Goal: Transaction & Acquisition: Purchase product/service

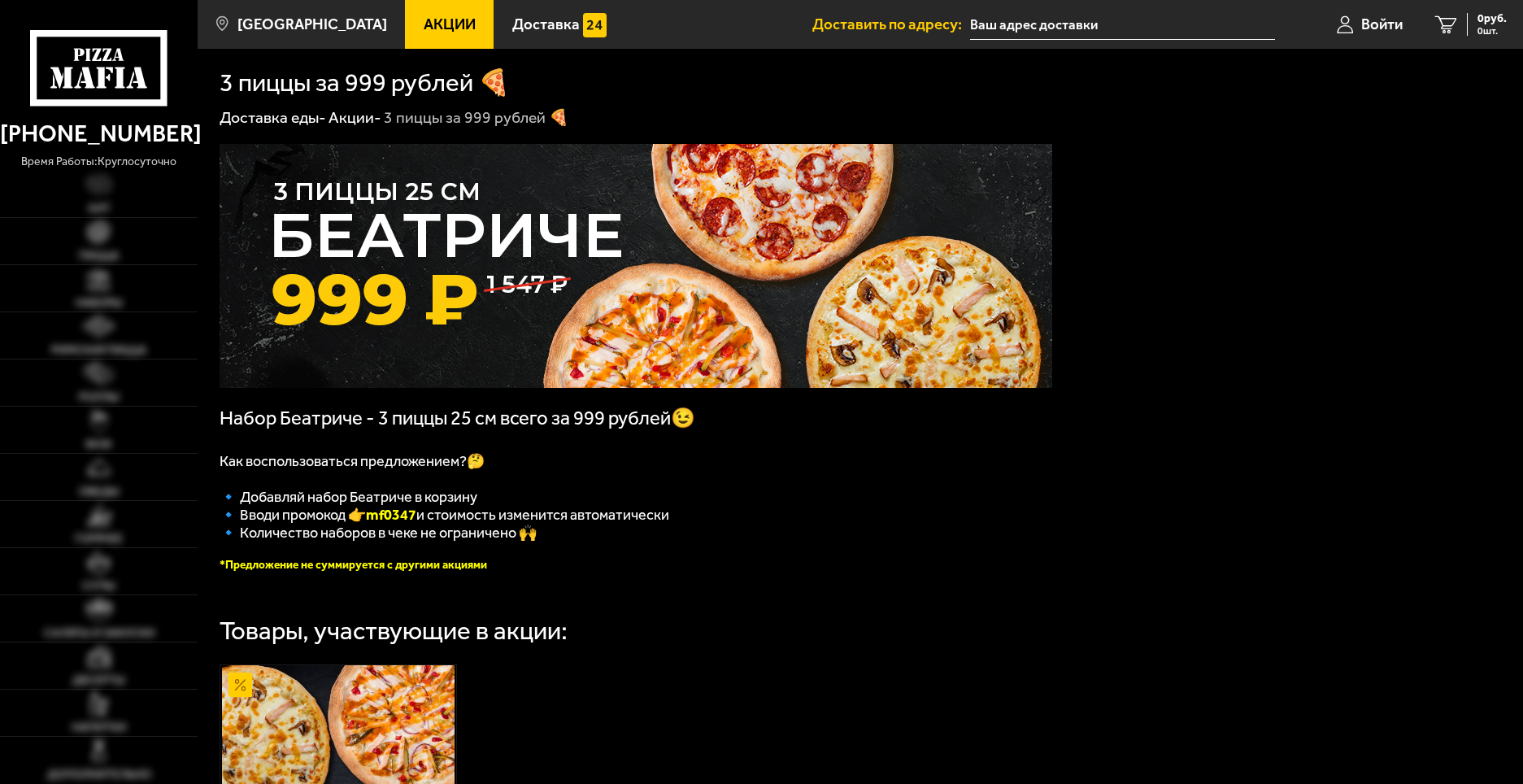
type input "[STREET_ADDRESS]"
click at [121, 193] on link "Хит" at bounding box center [99, 193] width 198 height 46
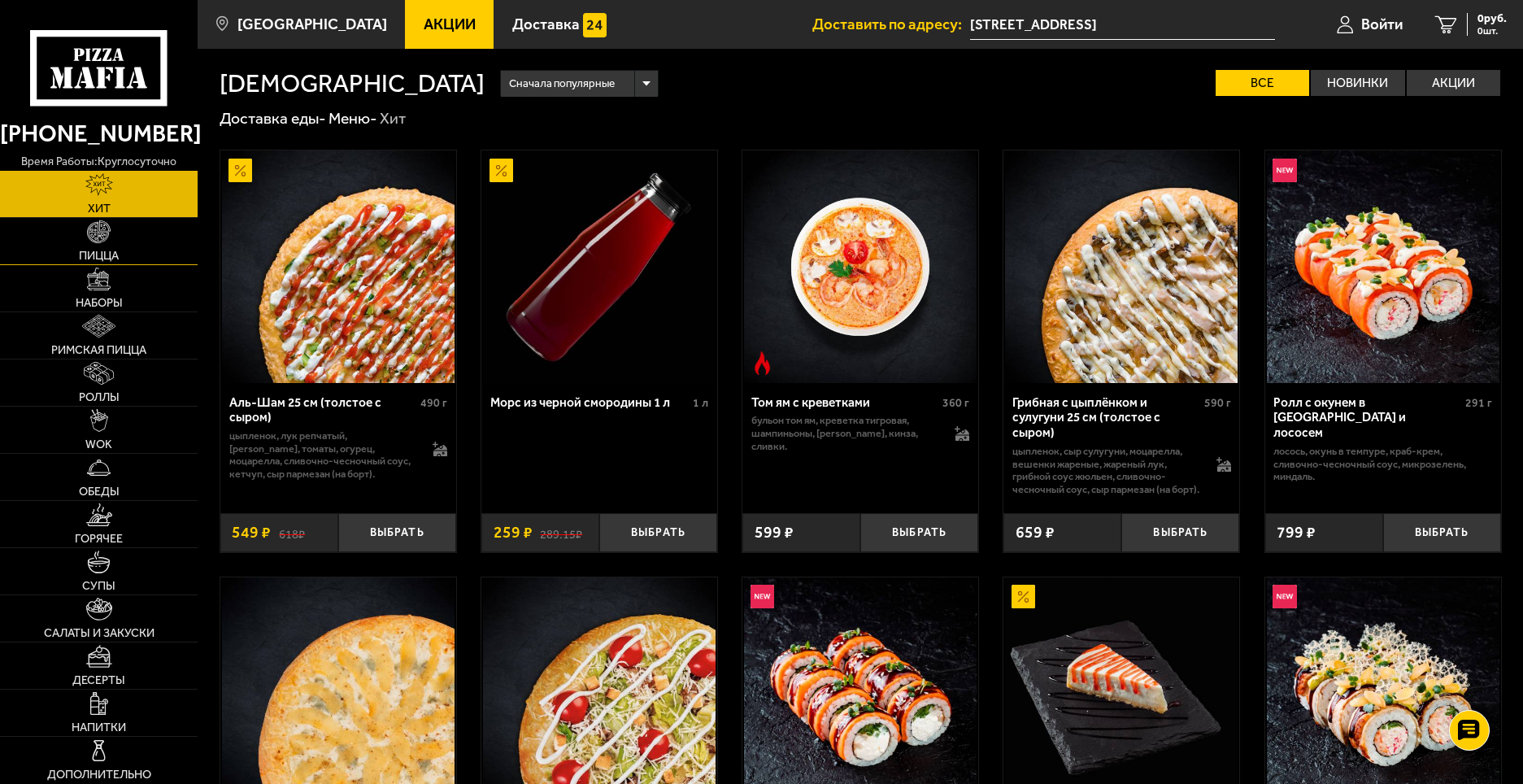
click at [117, 230] on link "Пицца" at bounding box center [99, 240] width 198 height 46
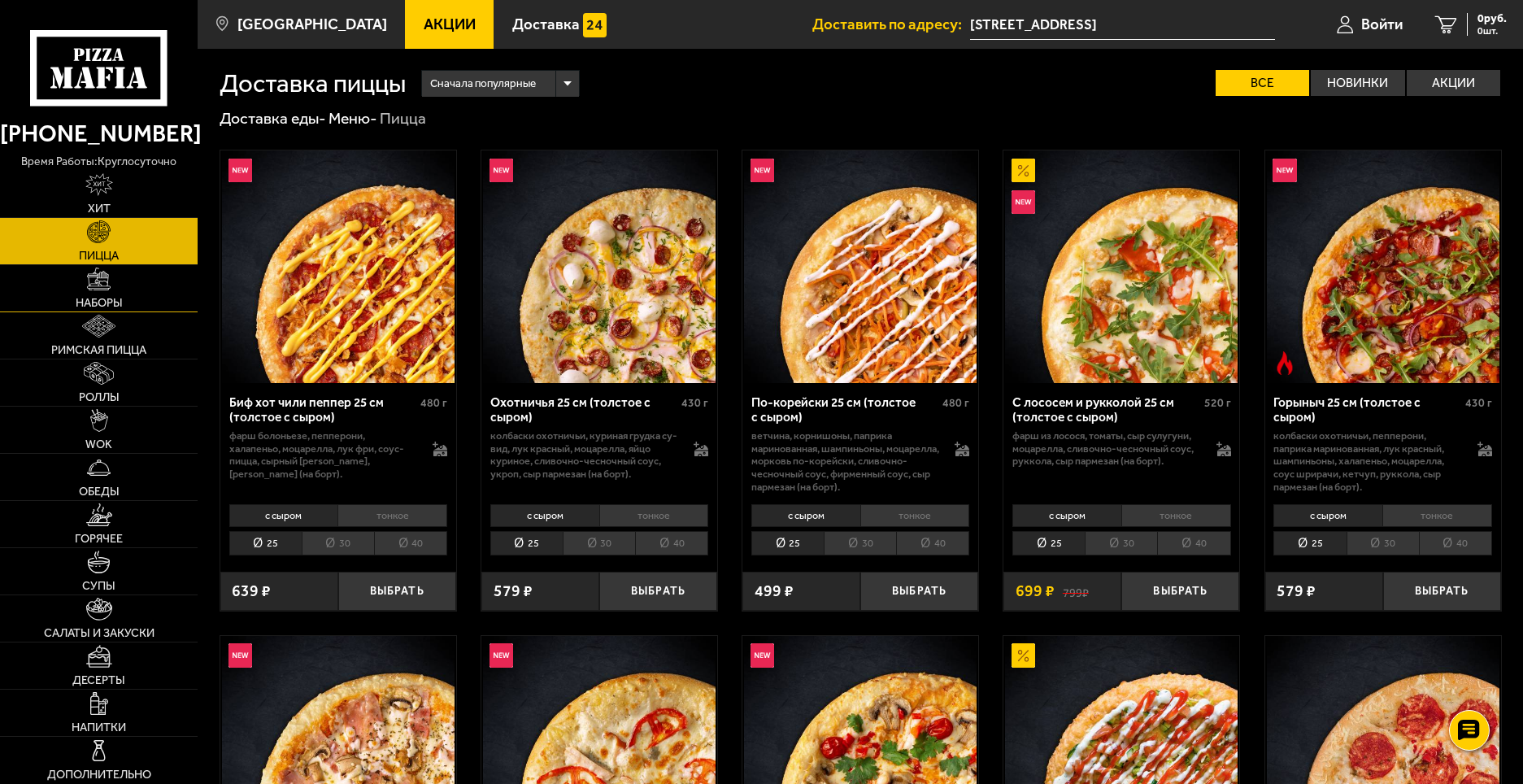
click at [98, 299] on span "Наборы" at bounding box center [99, 303] width 47 height 12
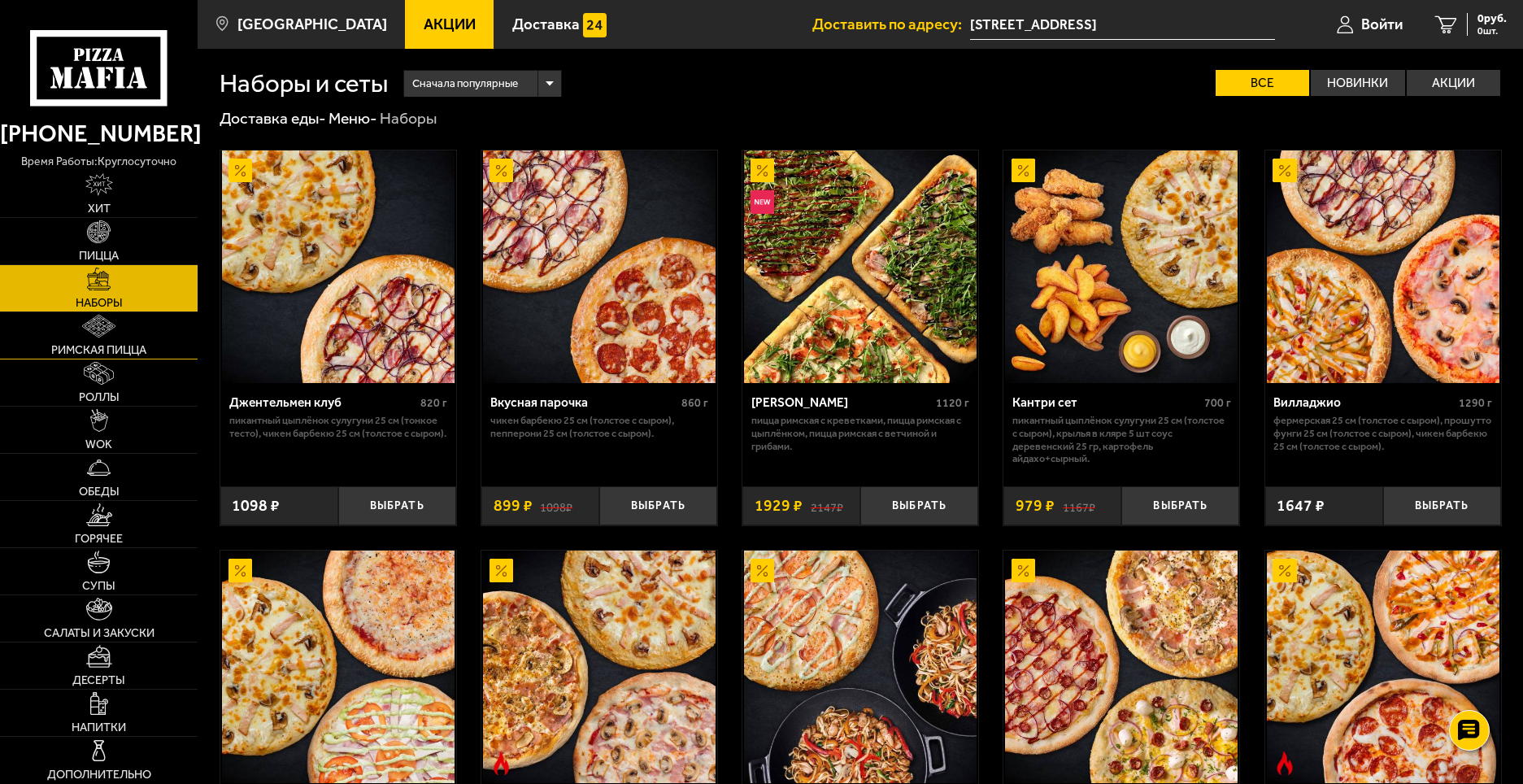
click at [126, 334] on link "Римская пицца" at bounding box center [99, 335] width 198 height 46
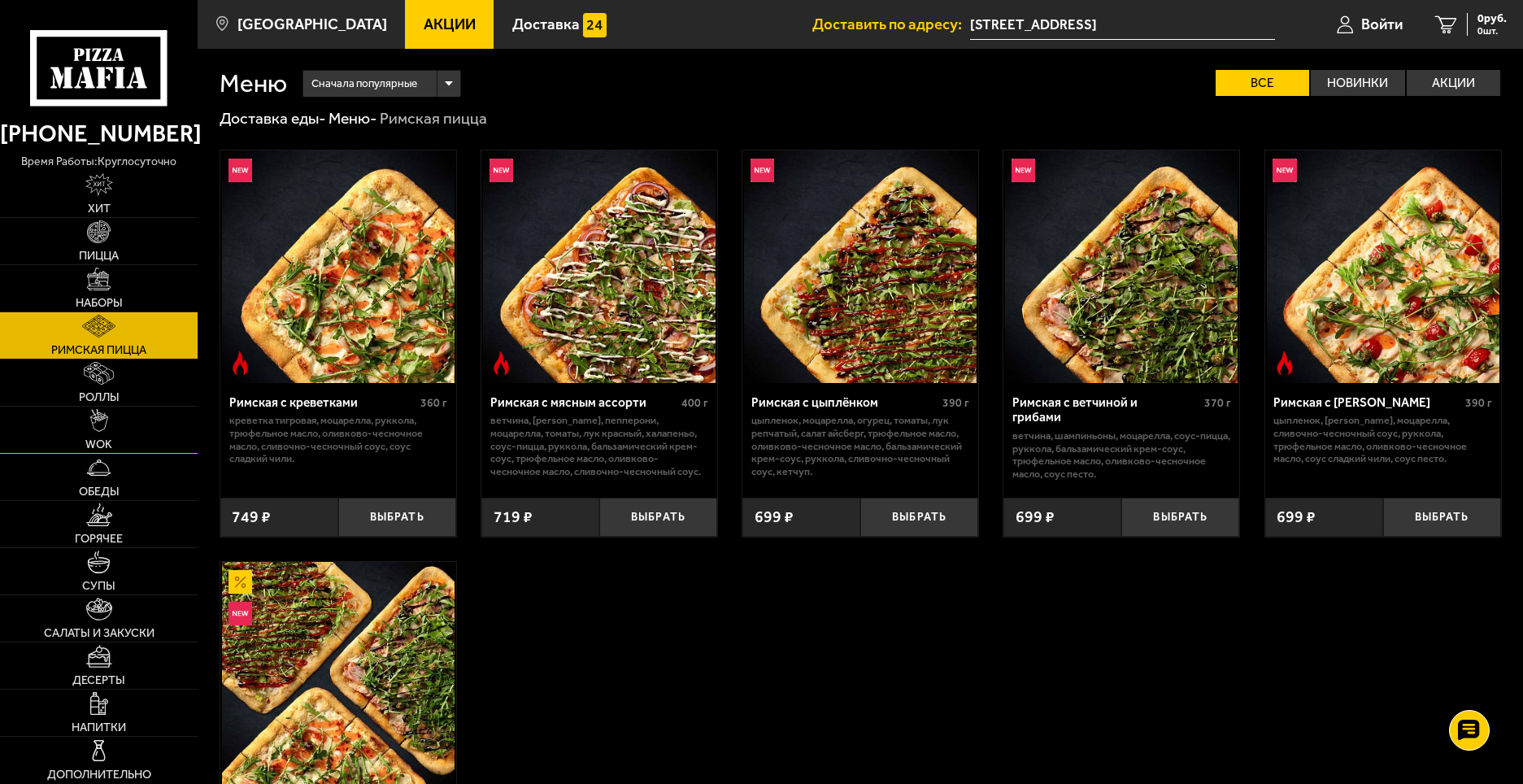
click at [104, 426] on img at bounding box center [99, 420] width 18 height 24
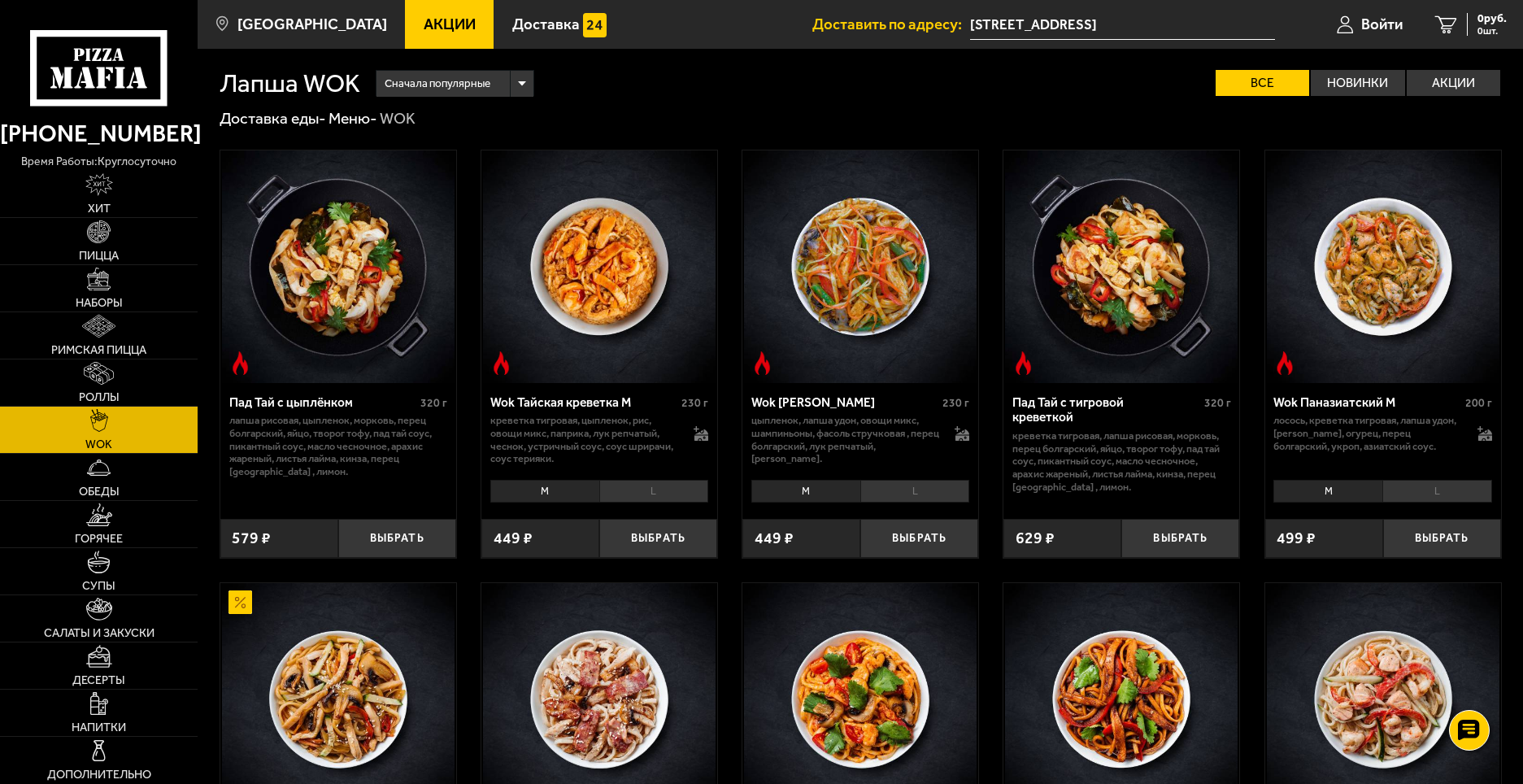
click at [119, 407] on link "WOK" at bounding box center [99, 429] width 198 height 46
click at [117, 389] on link "Роллы" at bounding box center [99, 382] width 198 height 46
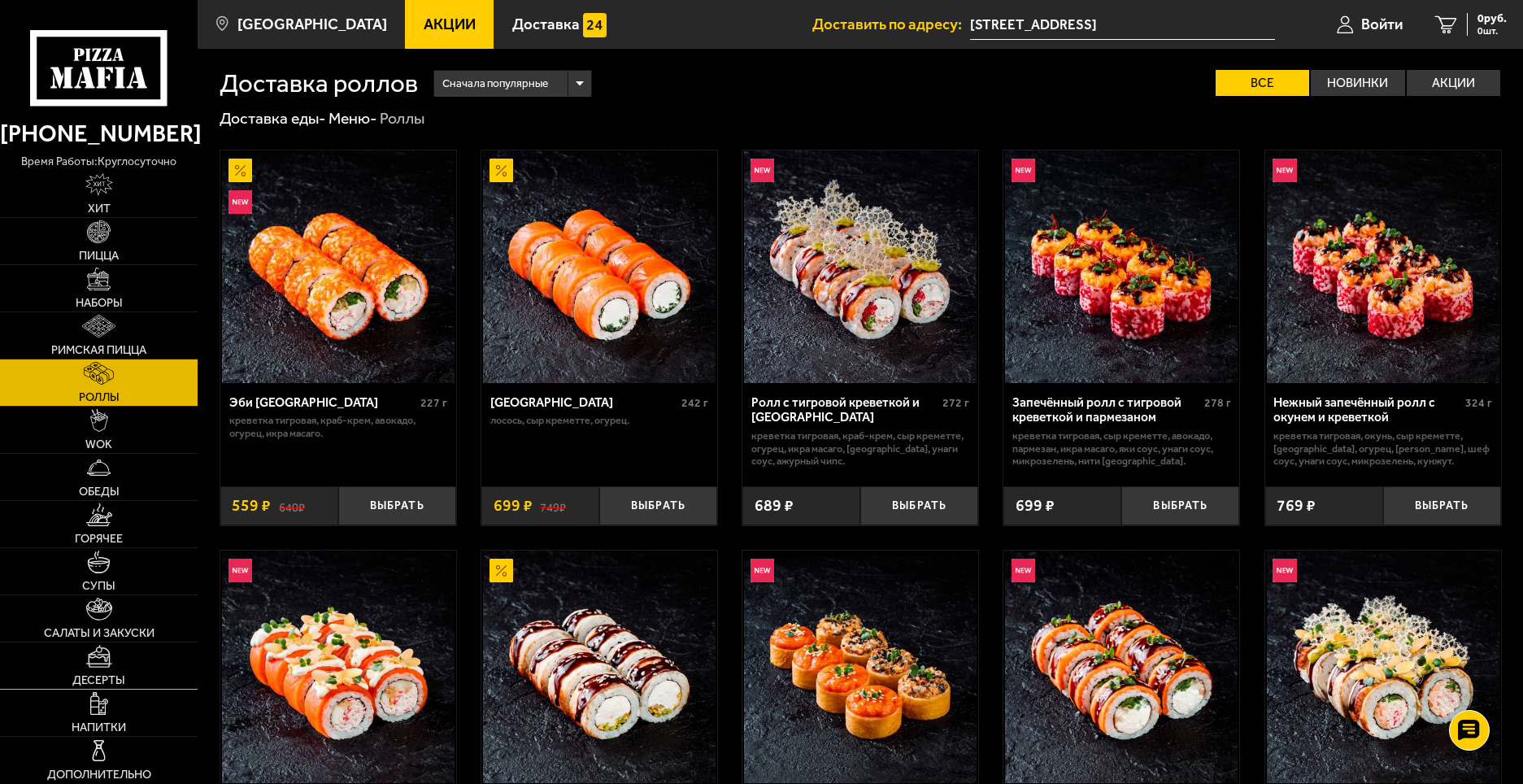
click at [136, 649] on link "Десерты" at bounding box center [99, 664] width 198 height 46
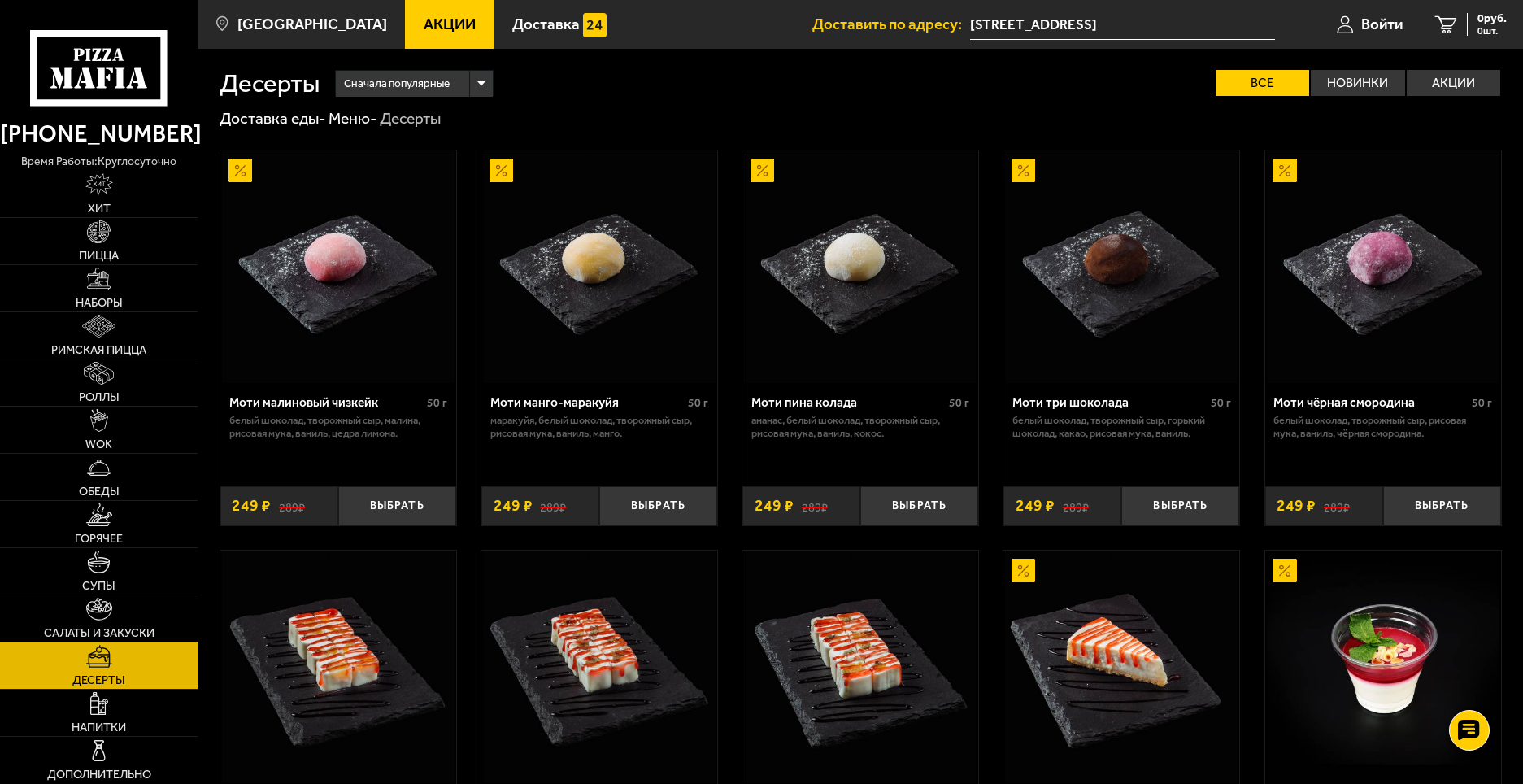
click at [124, 627] on span "Салаты и закуски" at bounding box center [99, 633] width 111 height 12
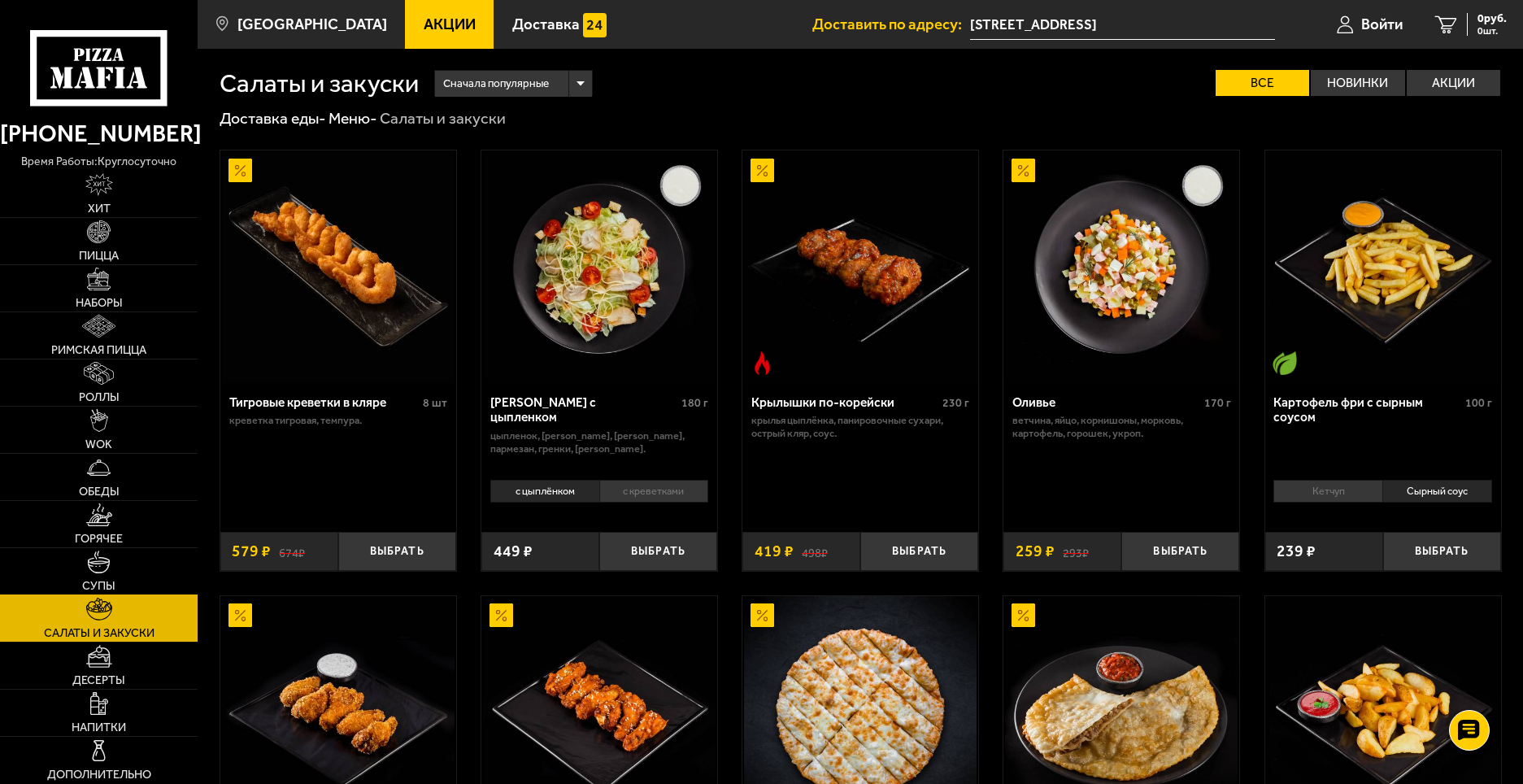
click at [119, 572] on link "Супы" at bounding box center [99, 570] width 198 height 46
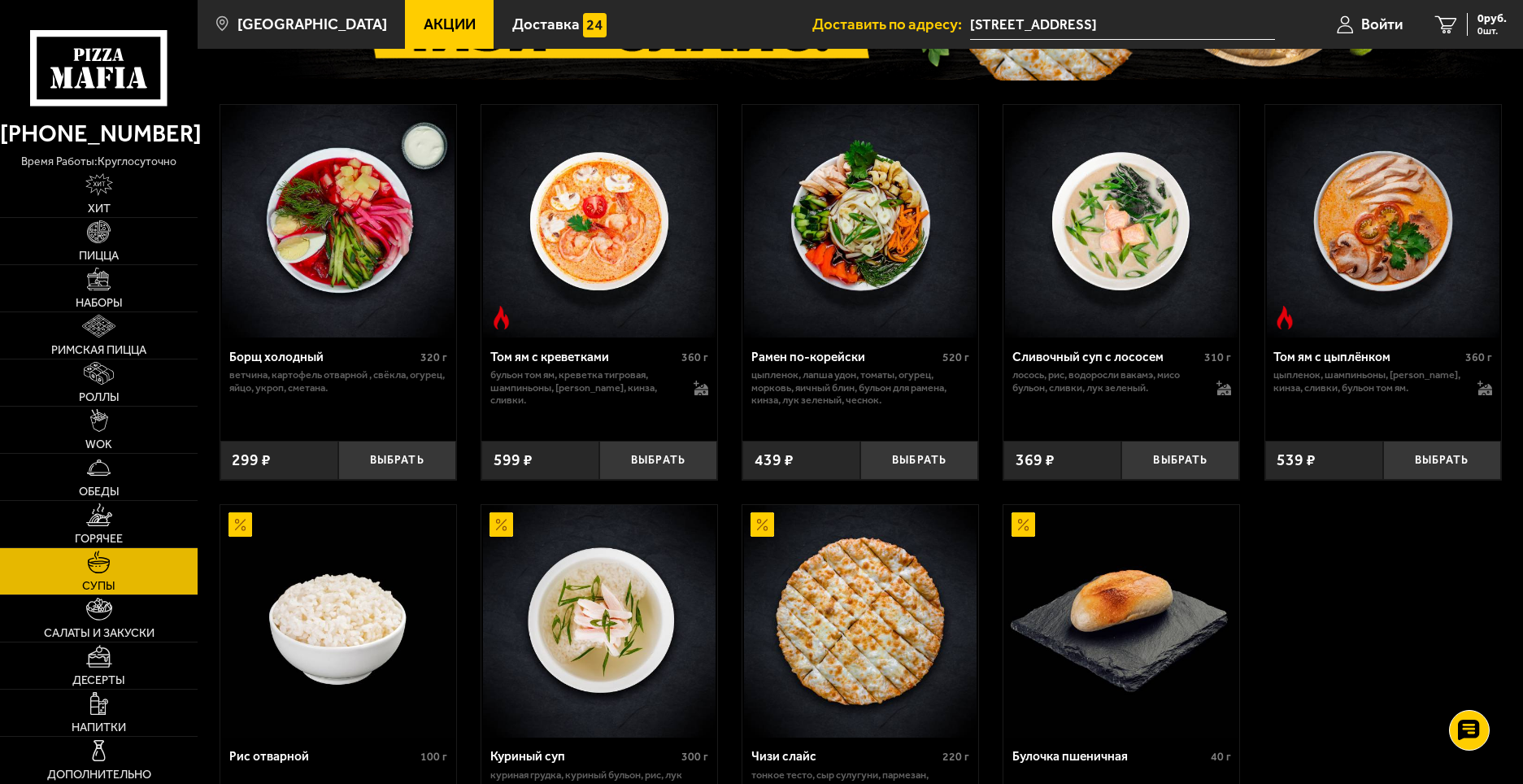
scroll to position [244, 0]
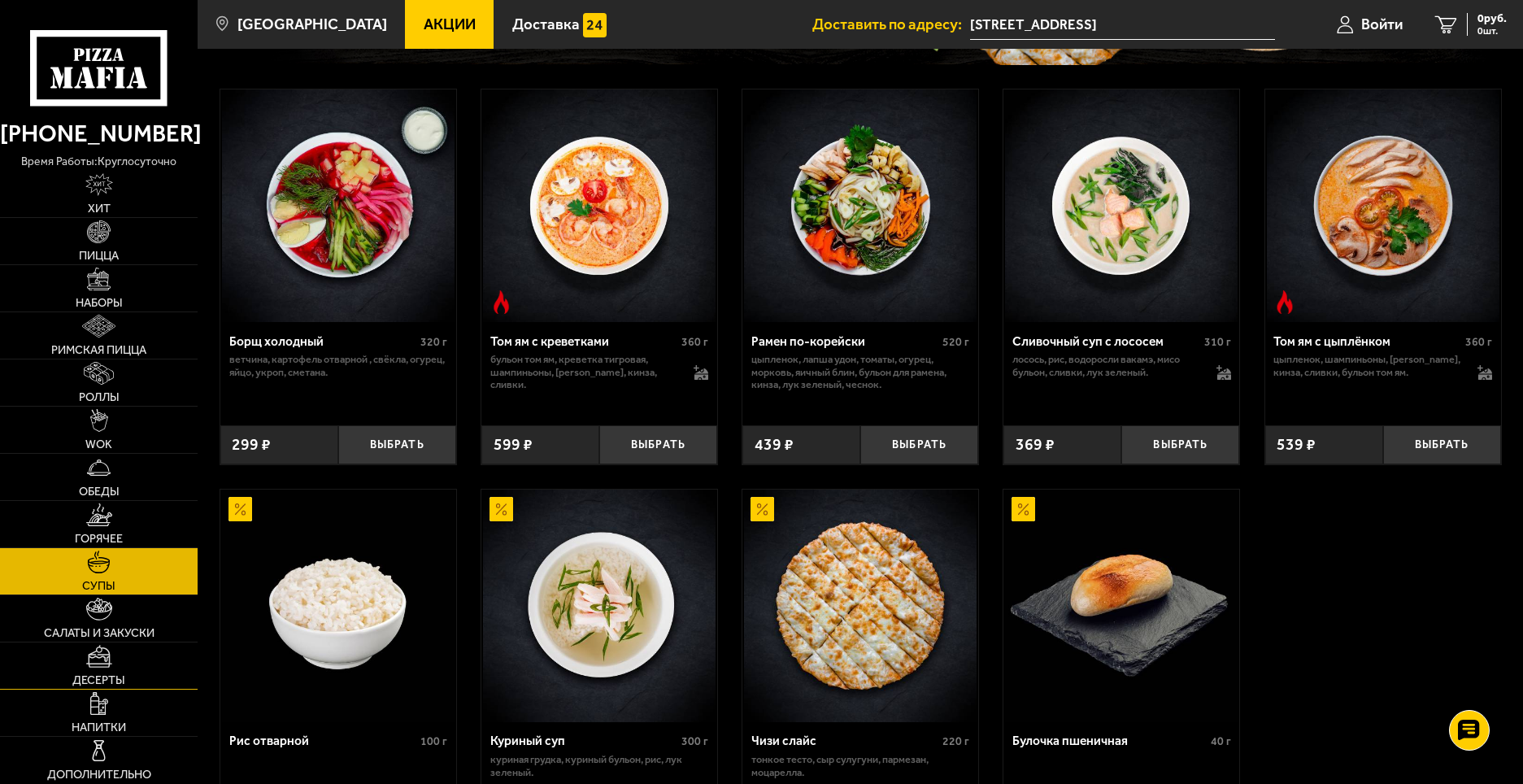
click at [101, 681] on span "Десерты" at bounding box center [99, 680] width 53 height 12
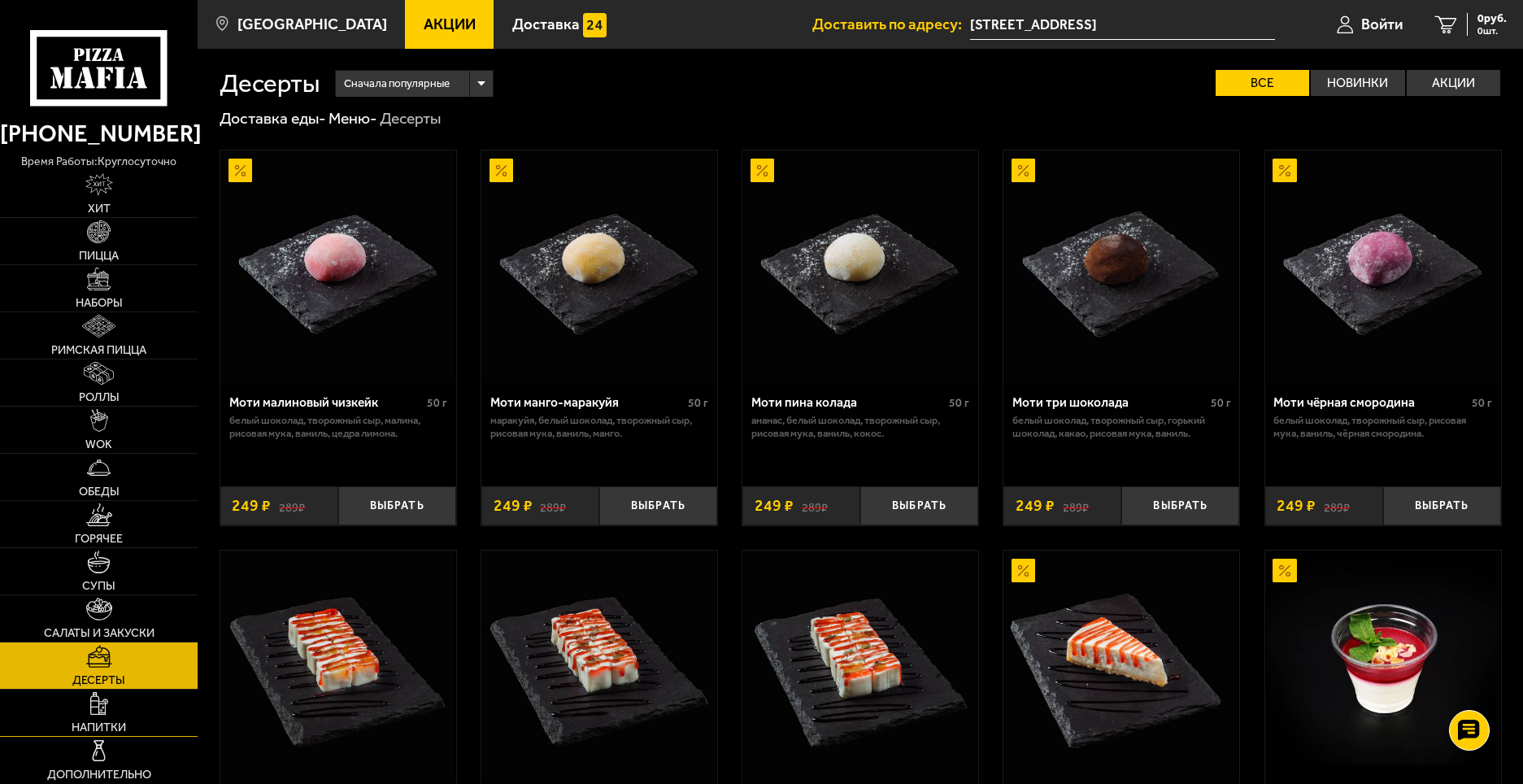
click at [128, 729] on link "Напитки" at bounding box center [99, 712] width 198 height 46
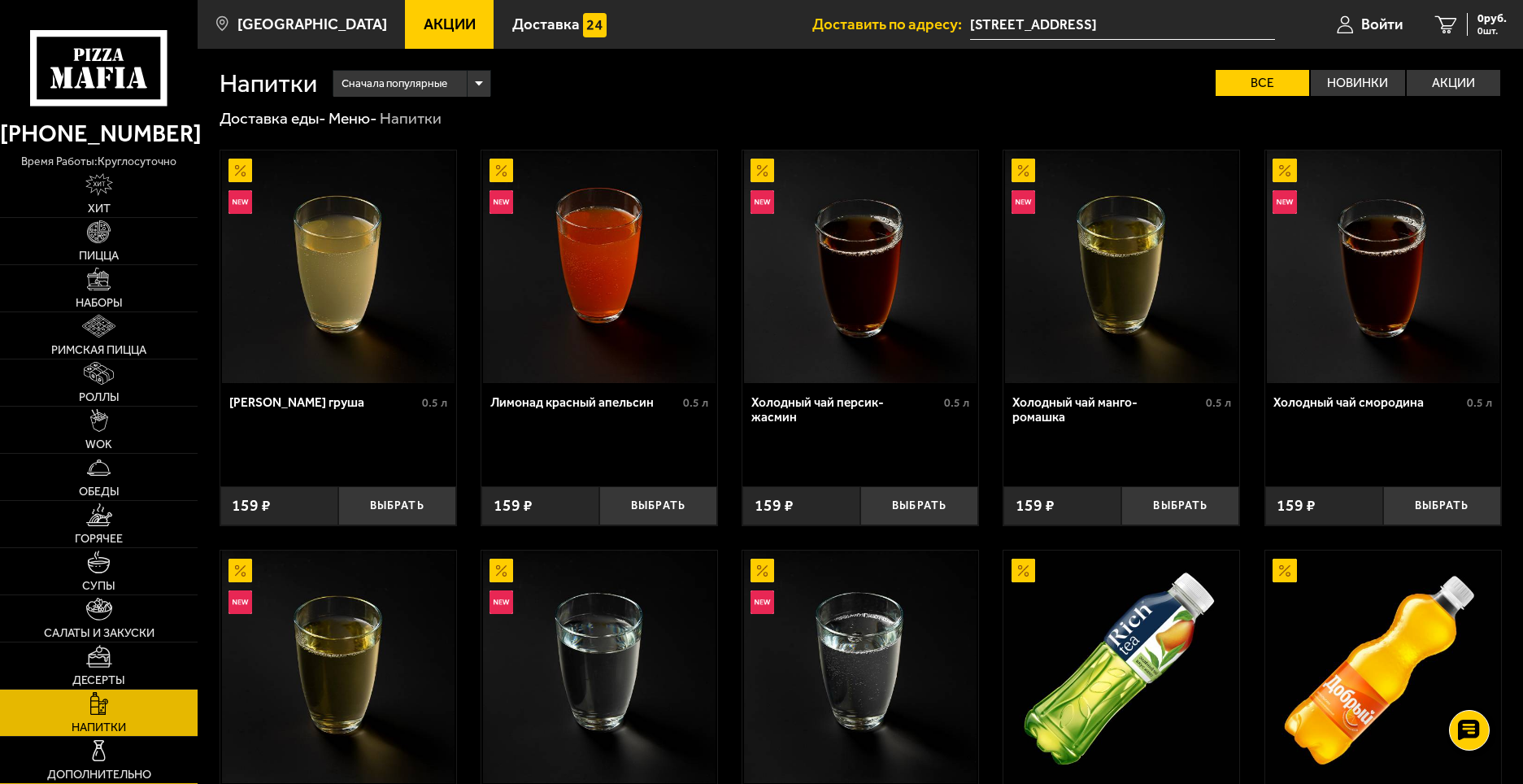
click at [129, 741] on link "Дополнительно" at bounding box center [99, 760] width 198 height 46
